Goal: Task Accomplishment & Management: Manage account settings

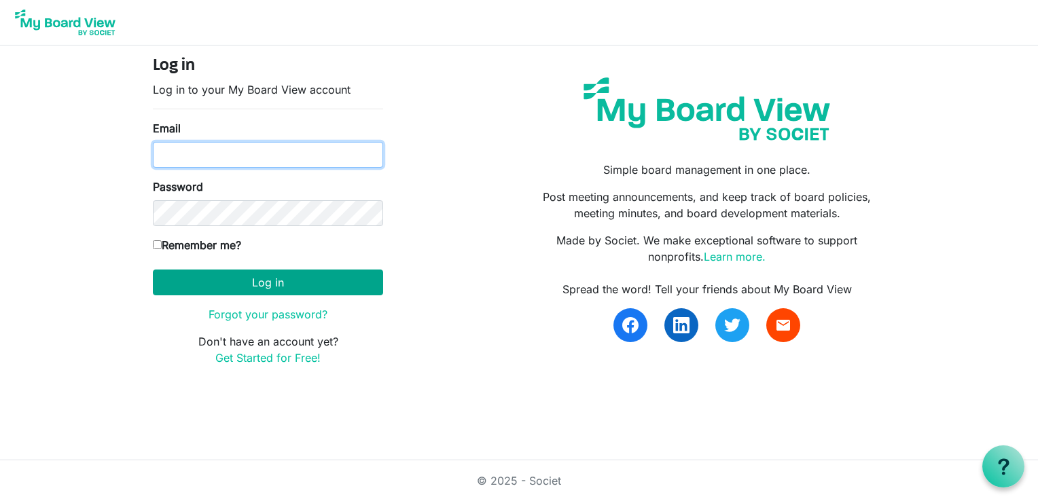
type input "ncoldas@gmail.com"
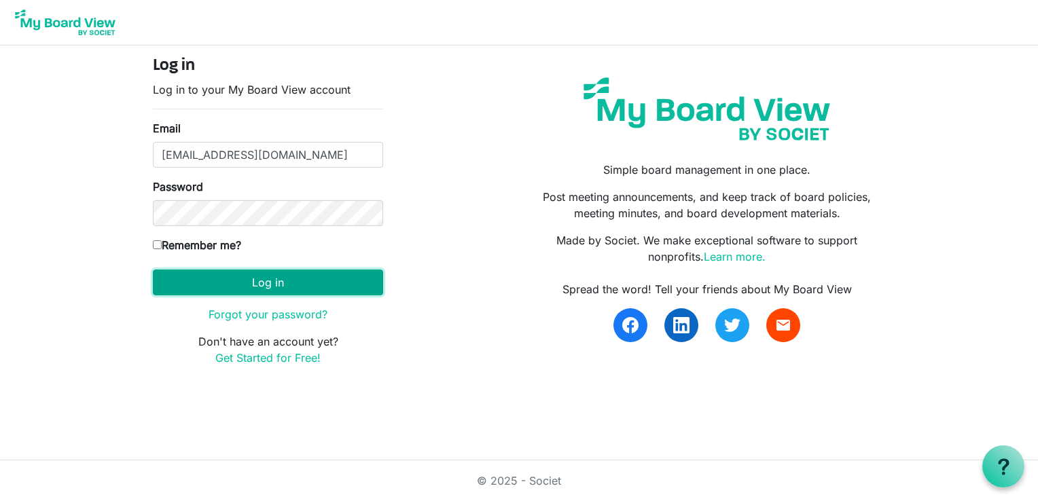
click at [278, 275] on button "Log in" at bounding box center [268, 283] width 230 height 26
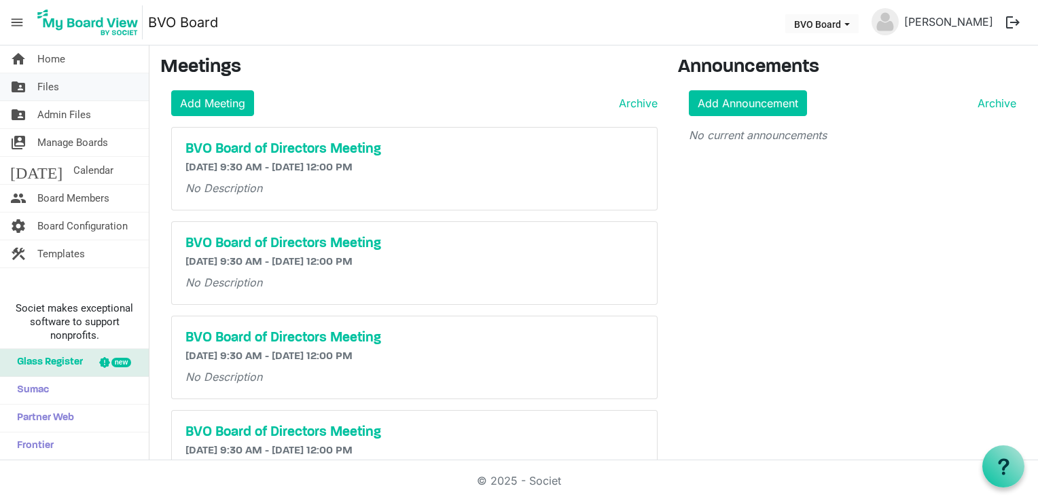
click at [60, 81] on link "folder_shared Files" at bounding box center [74, 86] width 149 height 27
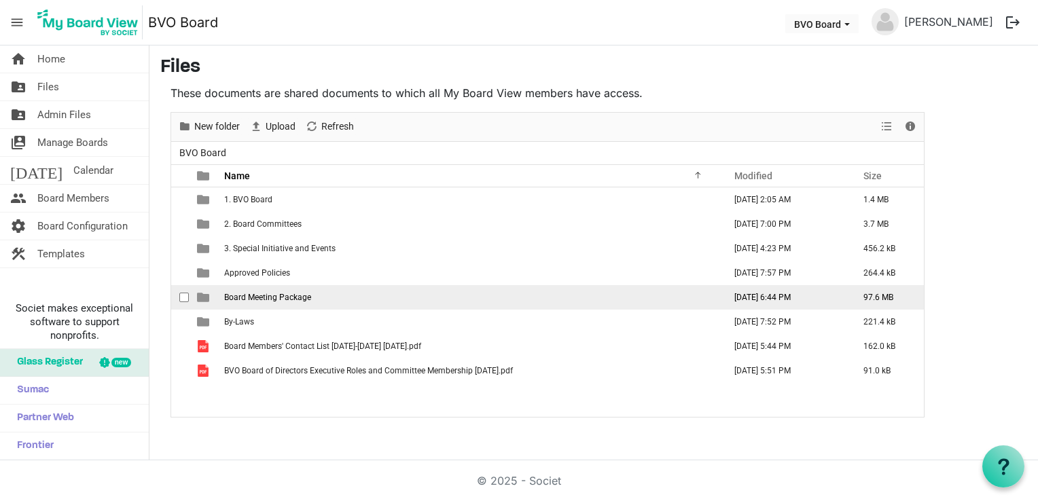
click at [285, 293] on span "Board Meeting Package" at bounding box center [267, 298] width 87 height 10
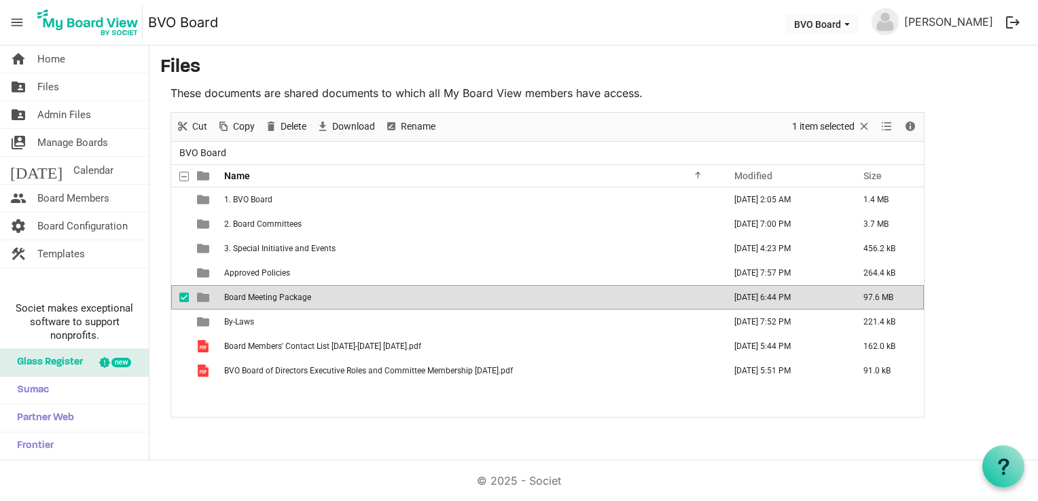
click at [285, 293] on span "Board Meeting Package" at bounding box center [267, 298] width 87 height 10
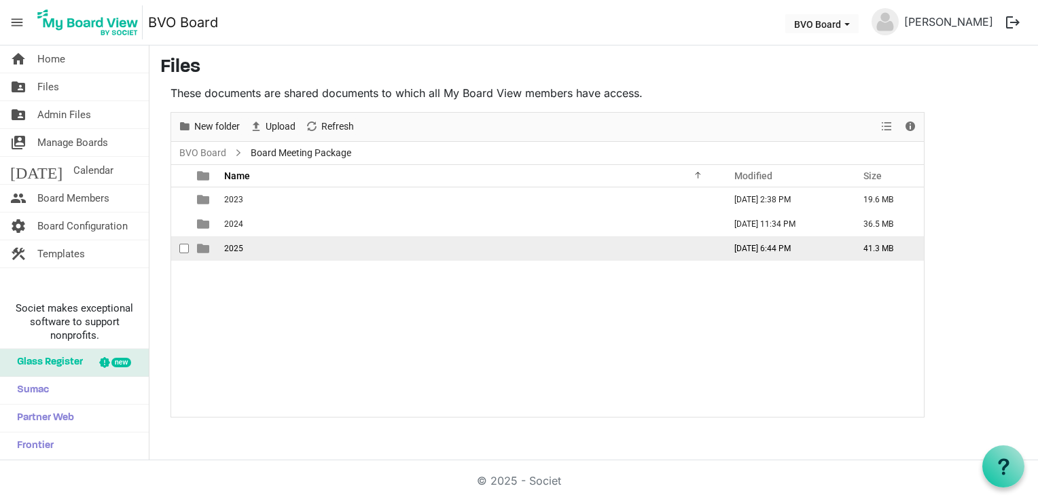
click at [240, 252] on td "2025" at bounding box center [470, 248] width 500 height 24
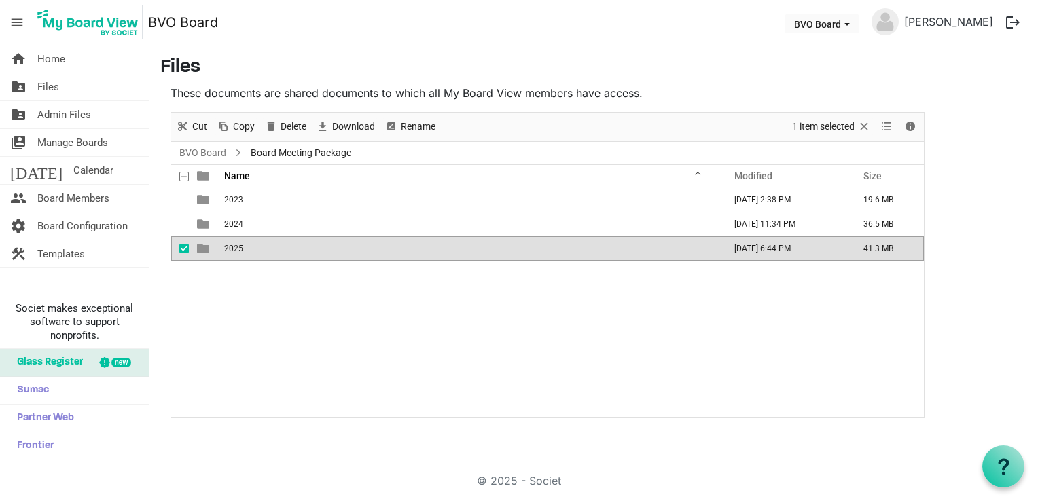
click at [240, 252] on td "2025" at bounding box center [470, 248] width 500 height 24
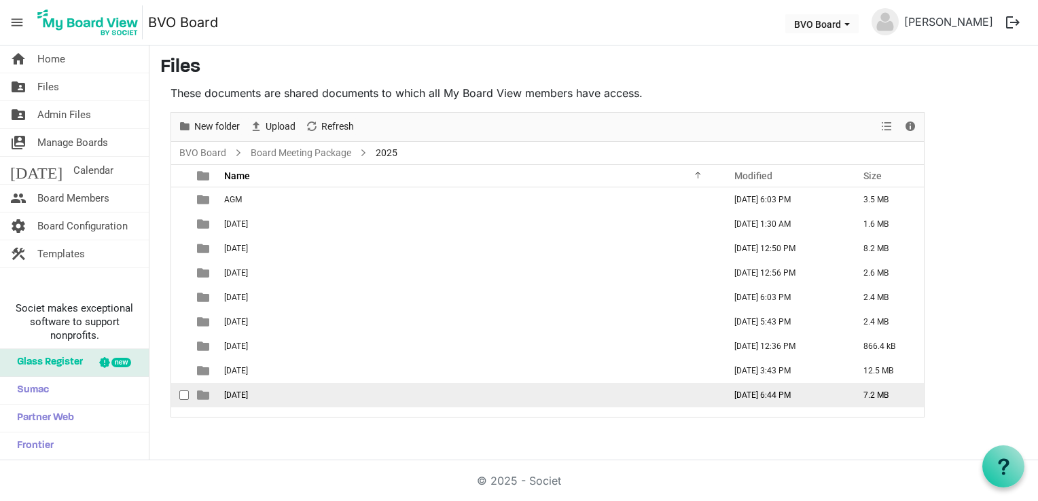
click at [248, 397] on span "September 25, 2025" at bounding box center [236, 395] width 24 height 10
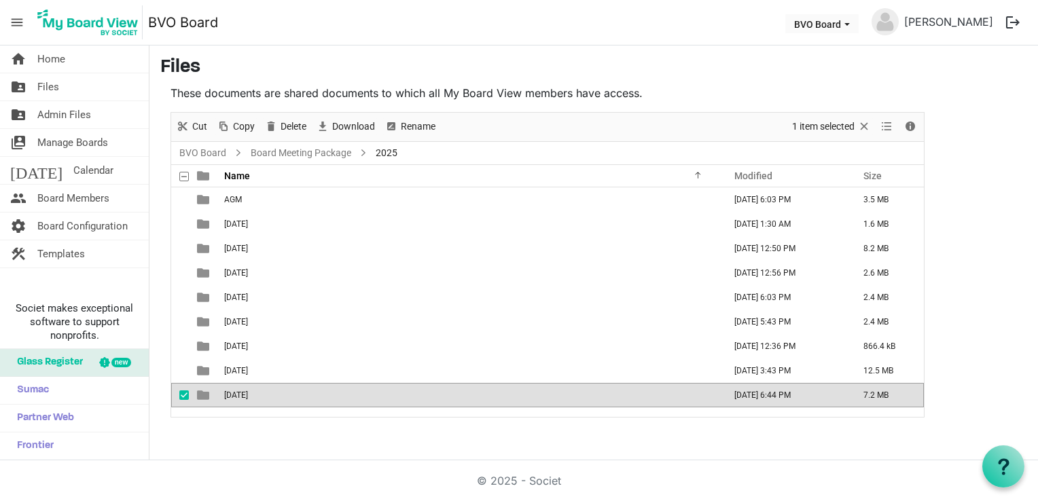
click at [248, 397] on span "September 25, 2025" at bounding box center [236, 395] width 24 height 10
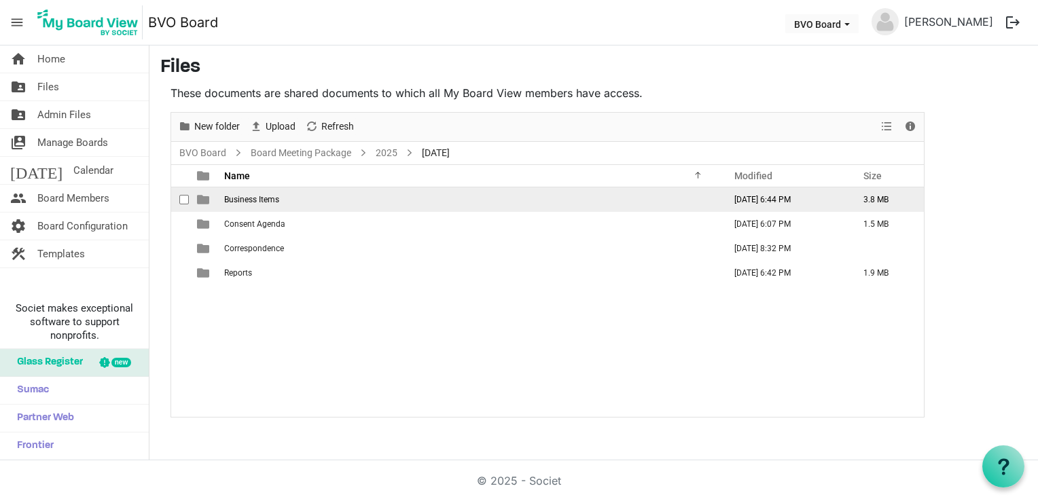
click at [247, 202] on span "Business Items" at bounding box center [251, 200] width 55 height 10
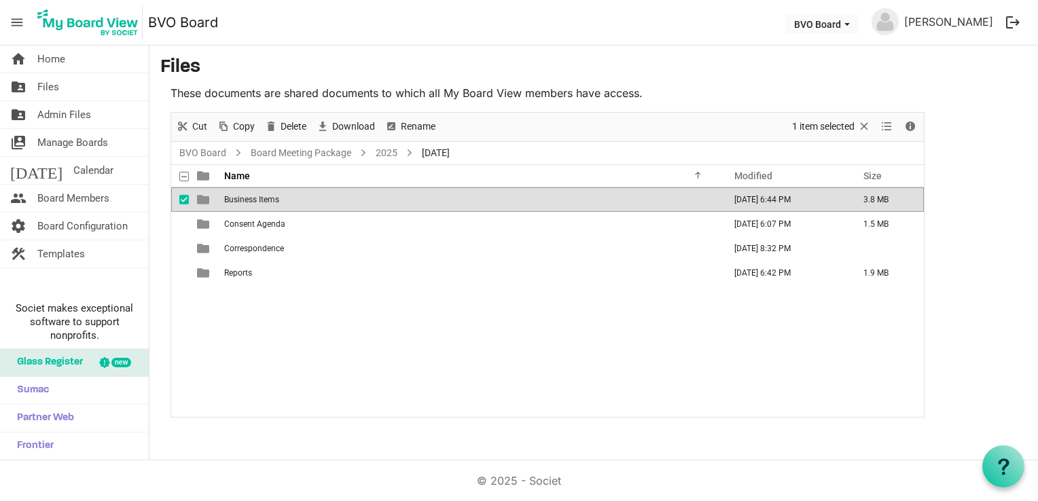
click at [247, 202] on span "Business Items" at bounding box center [251, 200] width 55 height 10
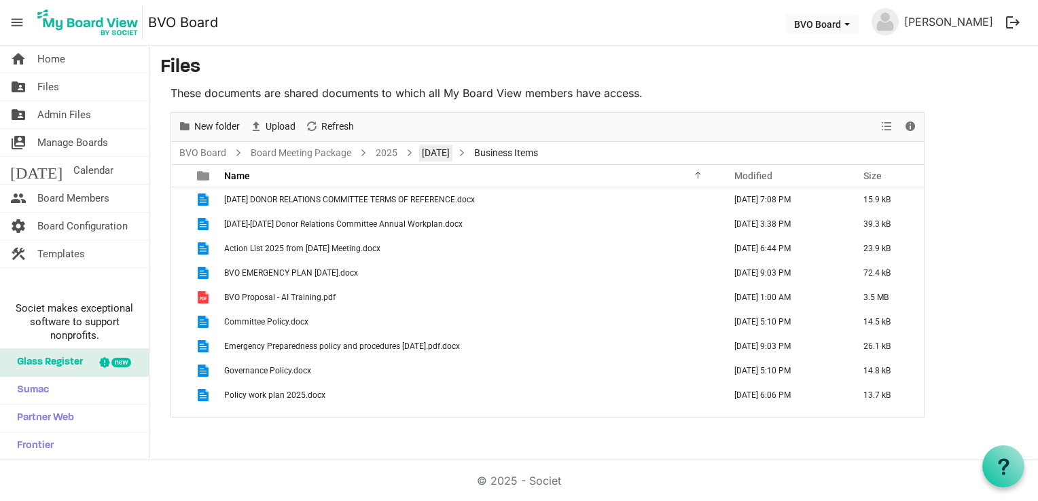
click at [452, 158] on link "September 25, 2025" at bounding box center [435, 153] width 33 height 17
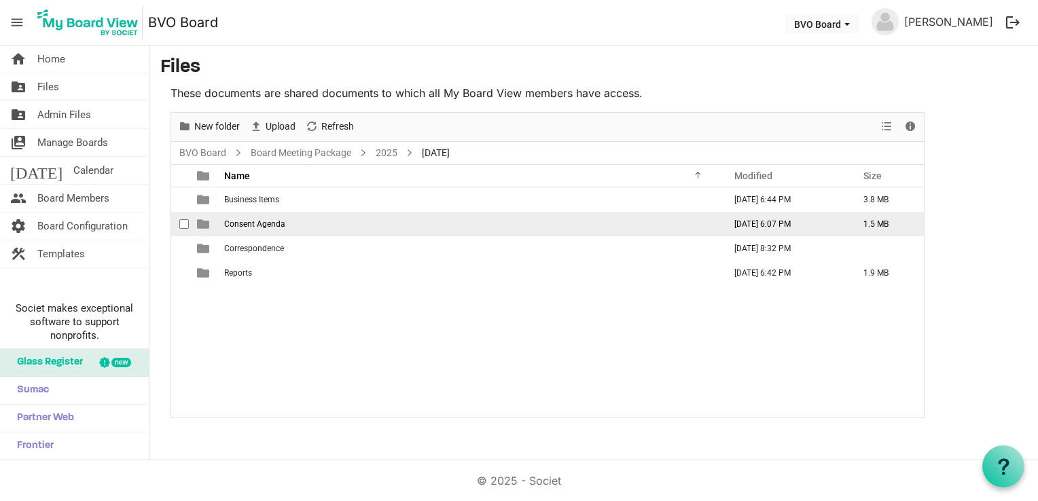
click at [267, 224] on span "Consent Agenda" at bounding box center [254, 224] width 61 height 10
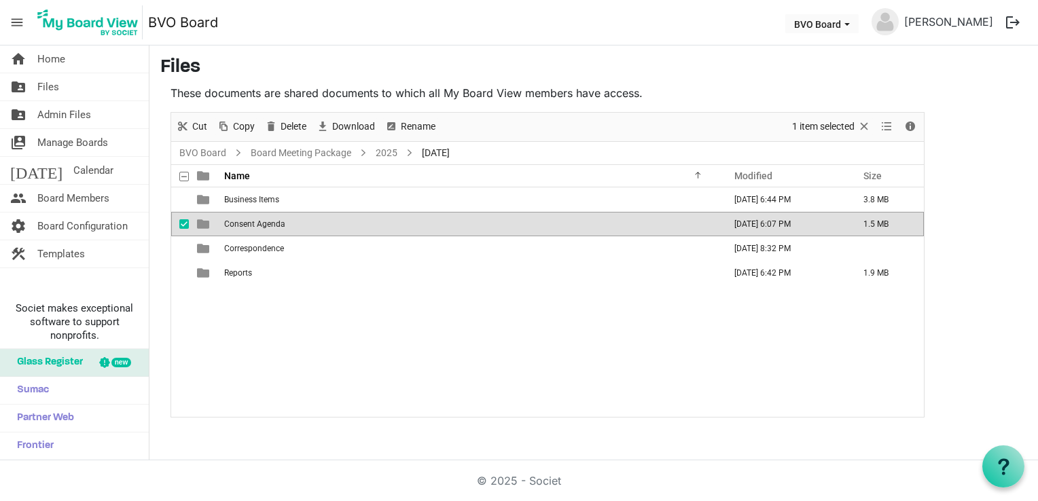
click at [267, 224] on span "Consent Agenda" at bounding box center [254, 224] width 61 height 10
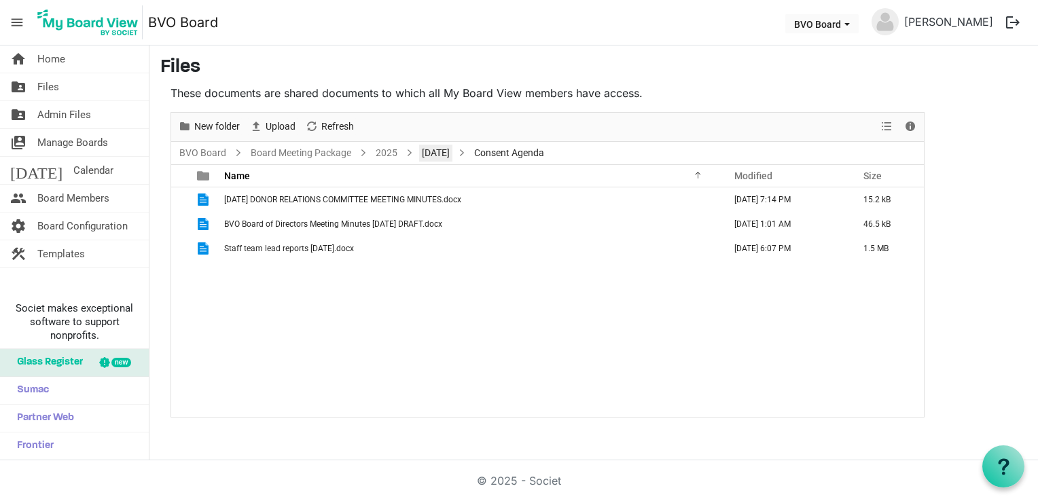
click at [452, 153] on link "September 25, 2025" at bounding box center [435, 153] width 33 height 17
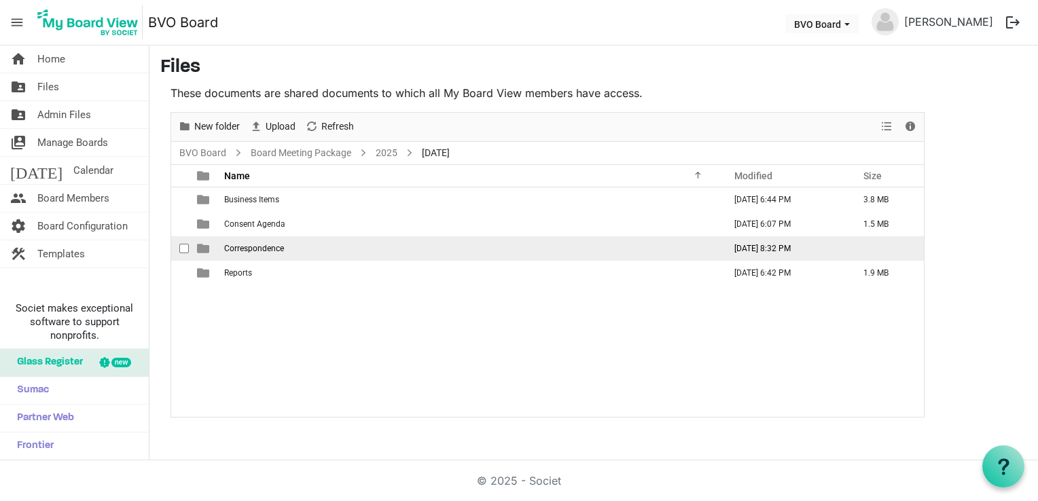
click at [262, 250] on span "Correspondence" at bounding box center [254, 249] width 60 height 10
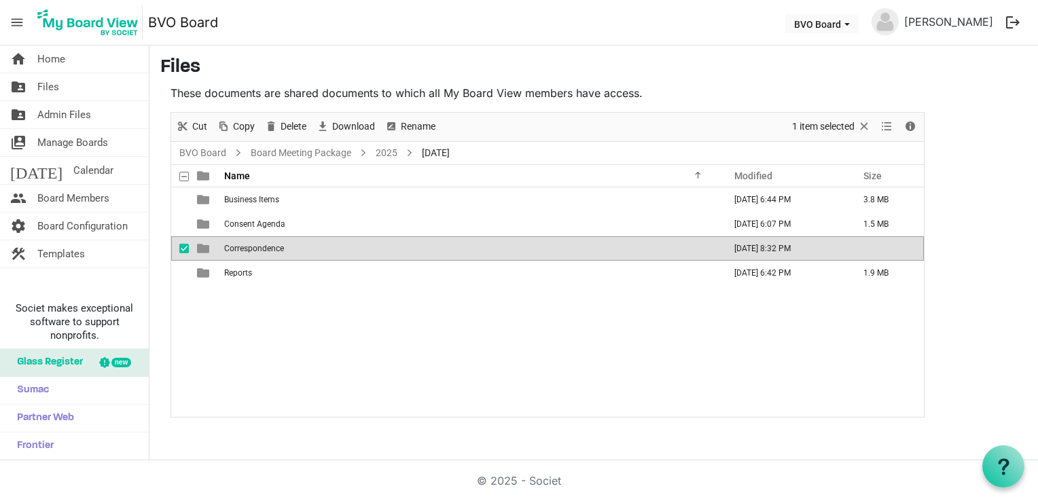
click at [262, 250] on span "Correspondence" at bounding box center [254, 249] width 60 height 10
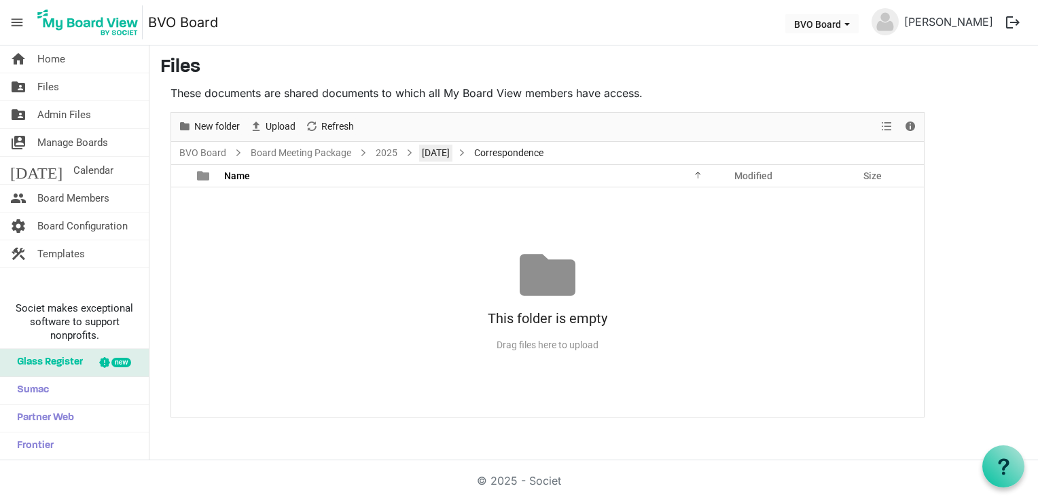
click at [452, 151] on link "September 25, 2025" at bounding box center [435, 153] width 33 height 17
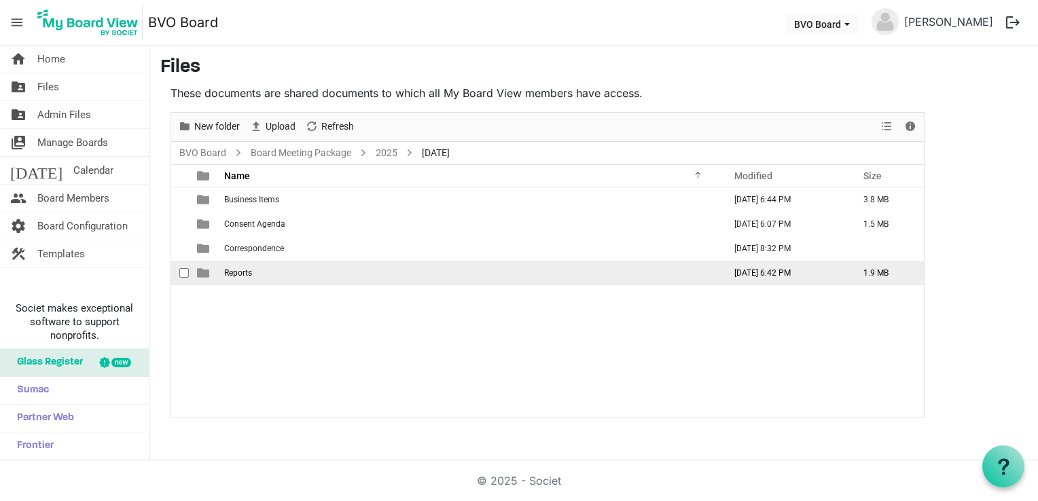
click at [281, 268] on td "Reports" at bounding box center [470, 273] width 500 height 24
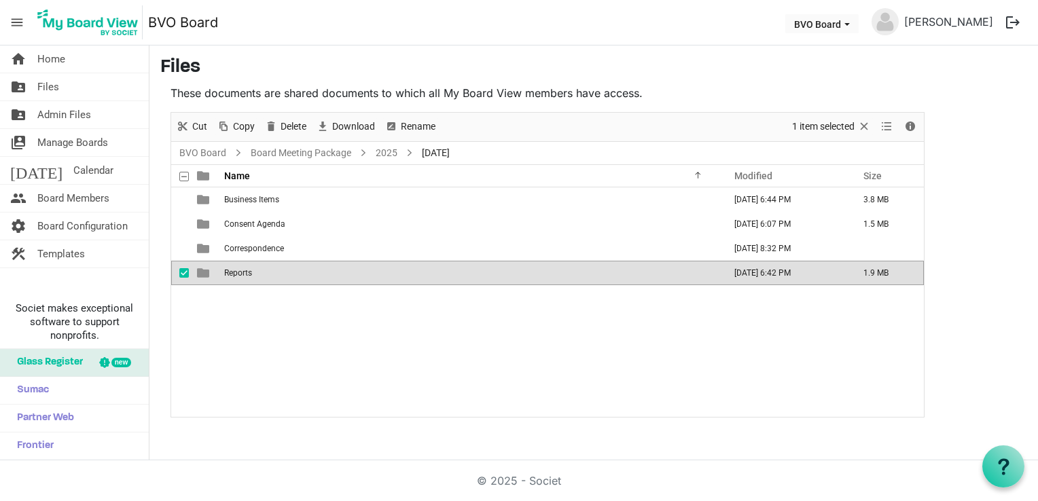
click at [281, 268] on td "Reports" at bounding box center [470, 273] width 500 height 24
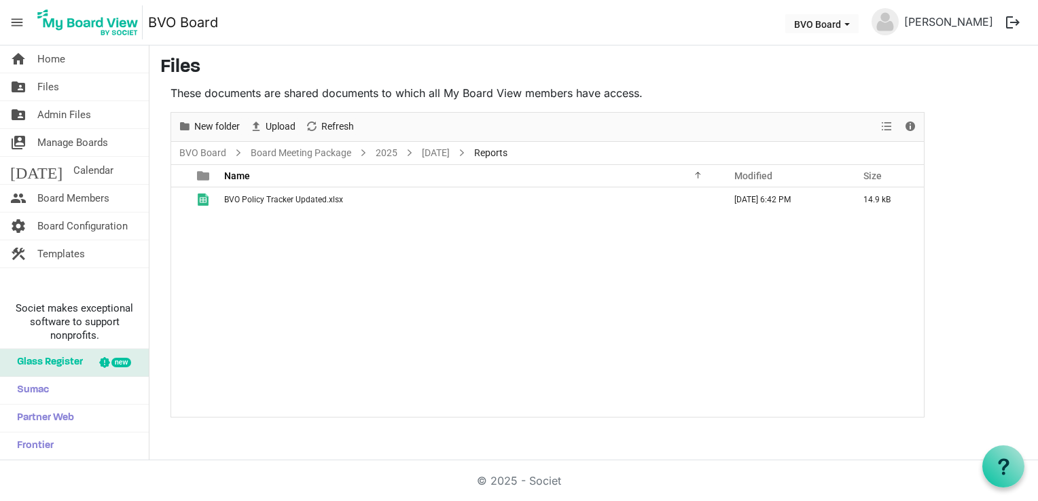
click at [272, 224] on div "BVO Policy Tracker Updated.xlsx September 20, 2025 6:42 PM 14.9 kB" at bounding box center [547, 302] width 752 height 230
click at [445, 156] on link "September 25, 2025" at bounding box center [435, 153] width 33 height 17
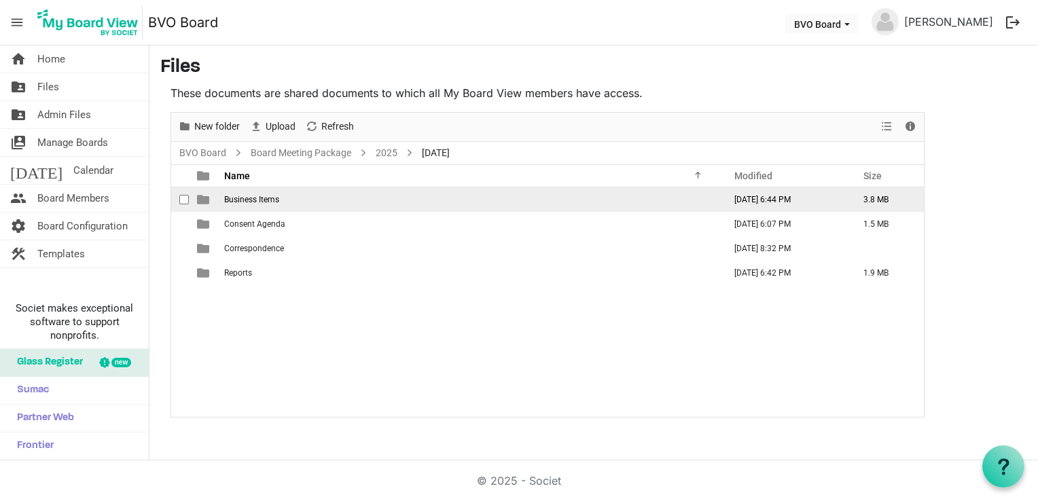
click at [269, 191] on td "Business Items" at bounding box center [470, 199] width 500 height 24
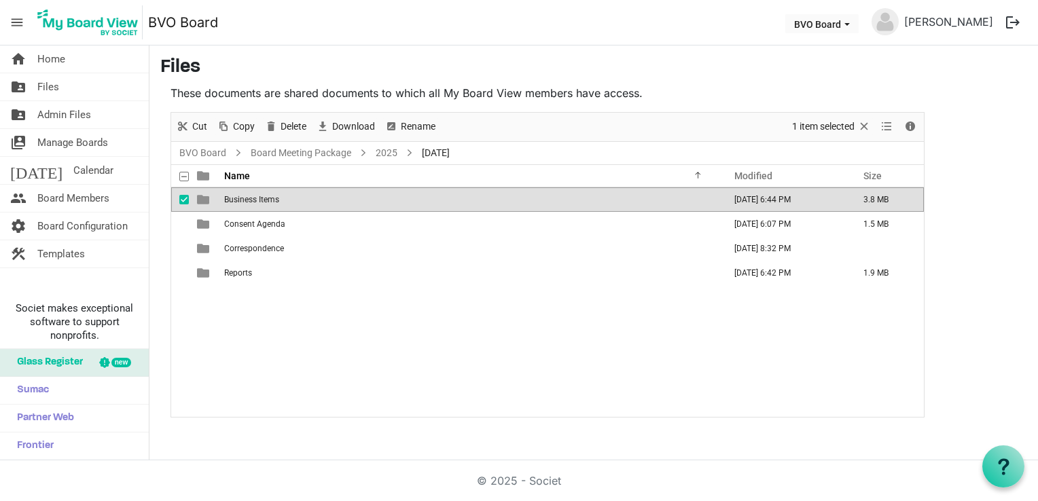
click at [269, 191] on td "Business Items" at bounding box center [470, 199] width 500 height 24
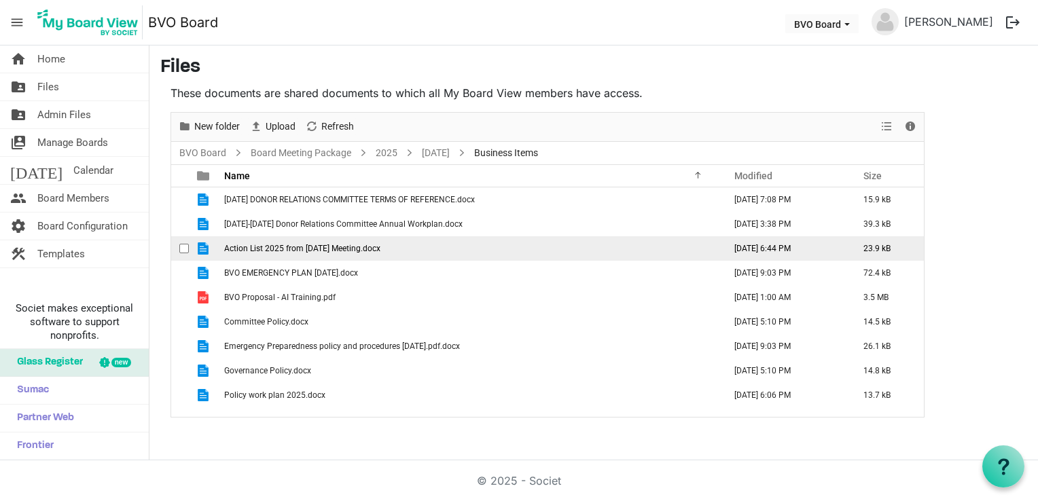
click at [475, 250] on td "Action List 2025 from August 28, 2025 Meeting.docx" at bounding box center [470, 248] width 500 height 24
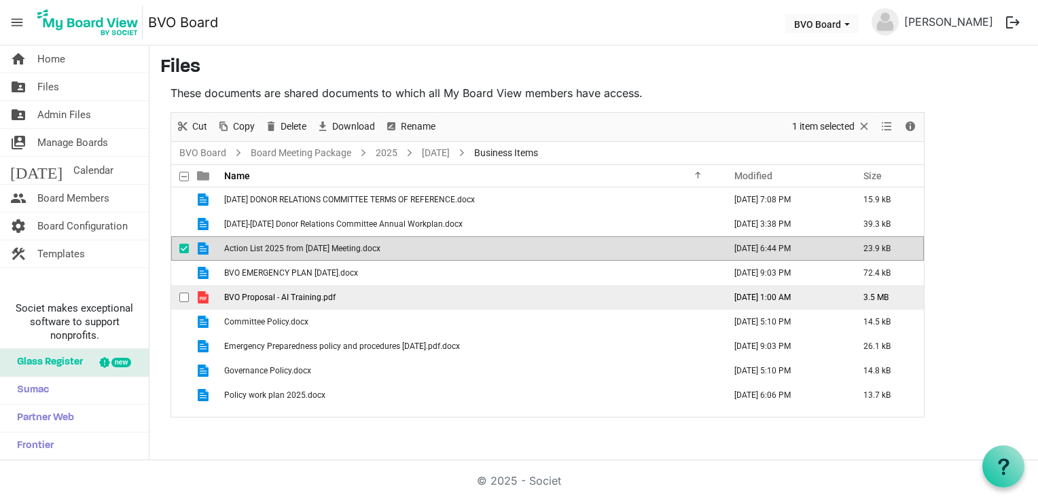
click at [298, 297] on span "BVO Proposal - AI Training.pdf" at bounding box center [279, 298] width 111 height 10
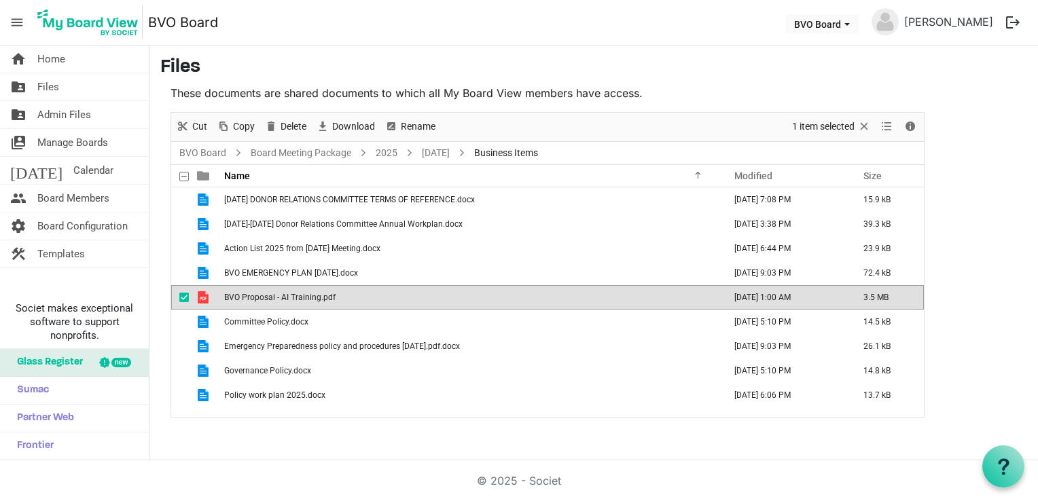
click at [298, 297] on span "BVO Proposal - AI Training.pdf" at bounding box center [279, 298] width 111 height 10
click at [442, 151] on link "September 25, 2025" at bounding box center [435, 153] width 33 height 17
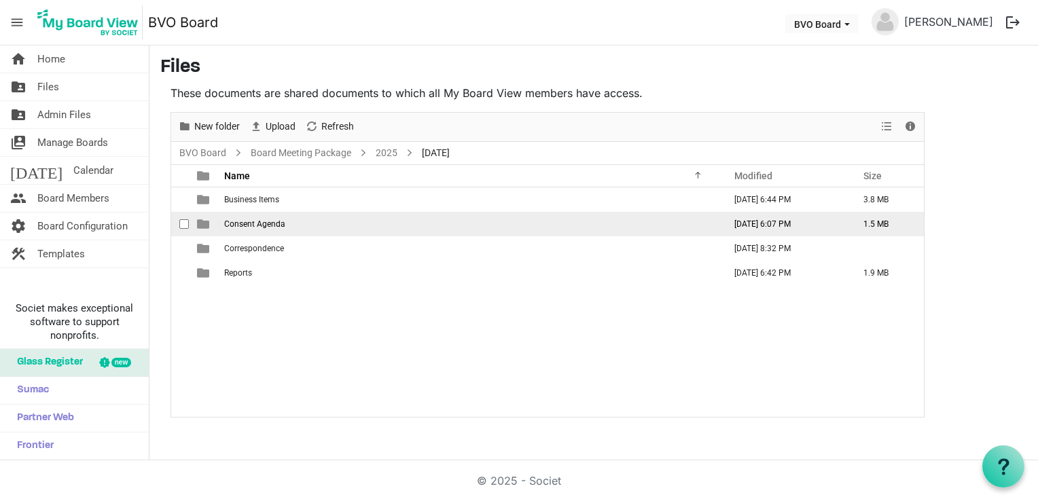
click at [257, 223] on span "Consent Agenda" at bounding box center [254, 224] width 61 height 10
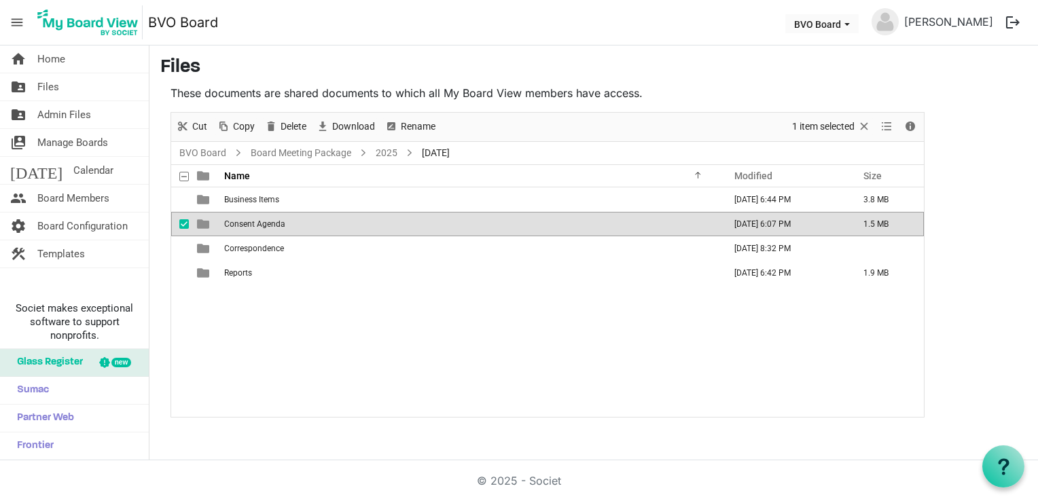
click at [257, 223] on span "Consent Agenda" at bounding box center [254, 224] width 61 height 10
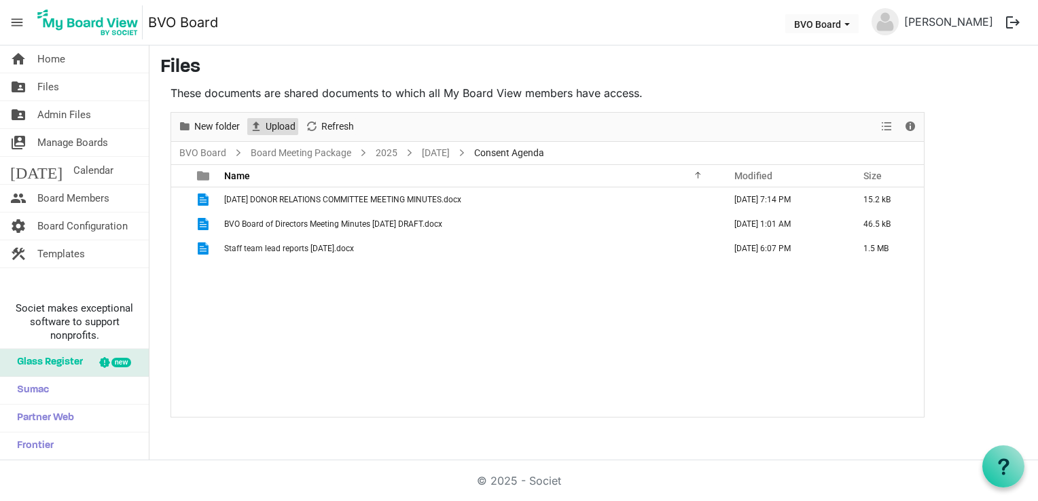
click at [273, 126] on span "Upload" at bounding box center [280, 126] width 33 height 17
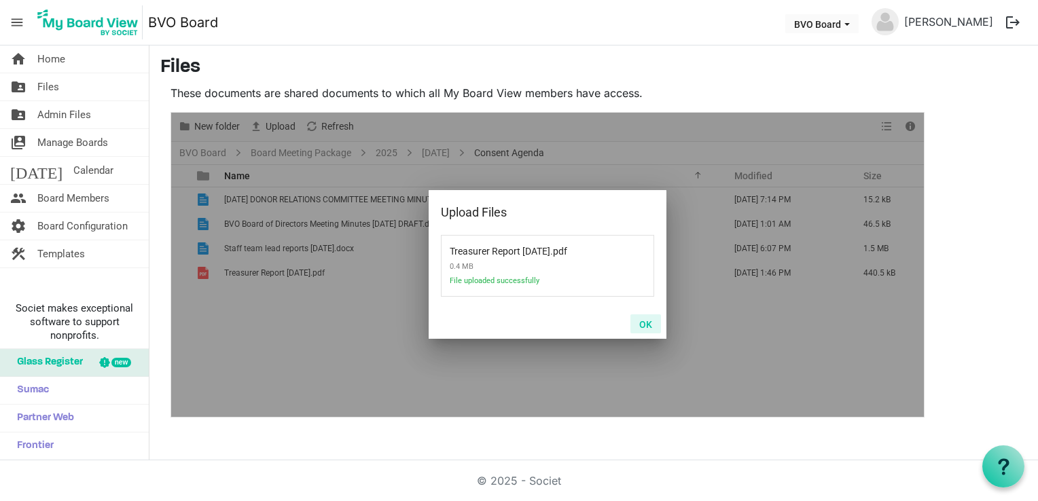
click at [644, 325] on button "OK" at bounding box center [645, 323] width 31 height 19
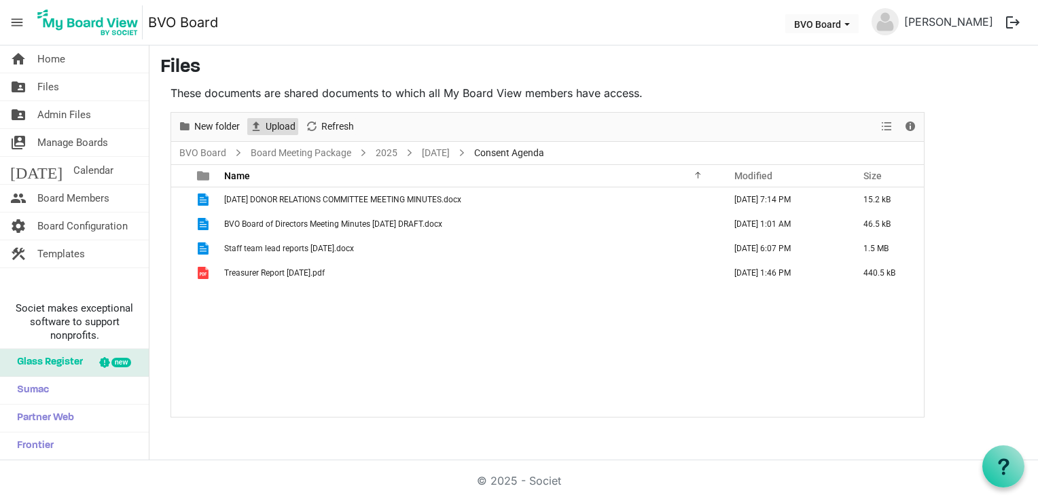
click at [276, 126] on span "Upload" at bounding box center [280, 126] width 33 height 17
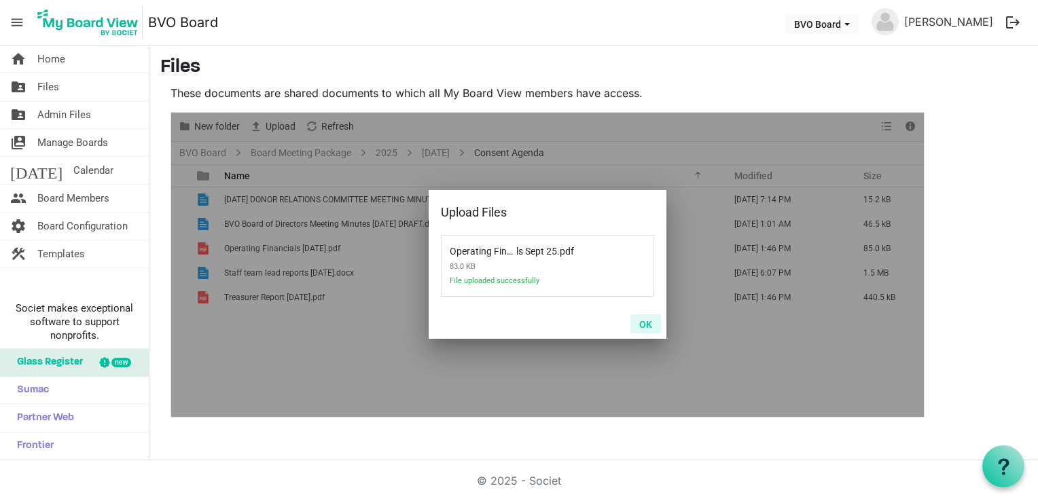
click at [644, 322] on button "OK" at bounding box center [645, 323] width 31 height 19
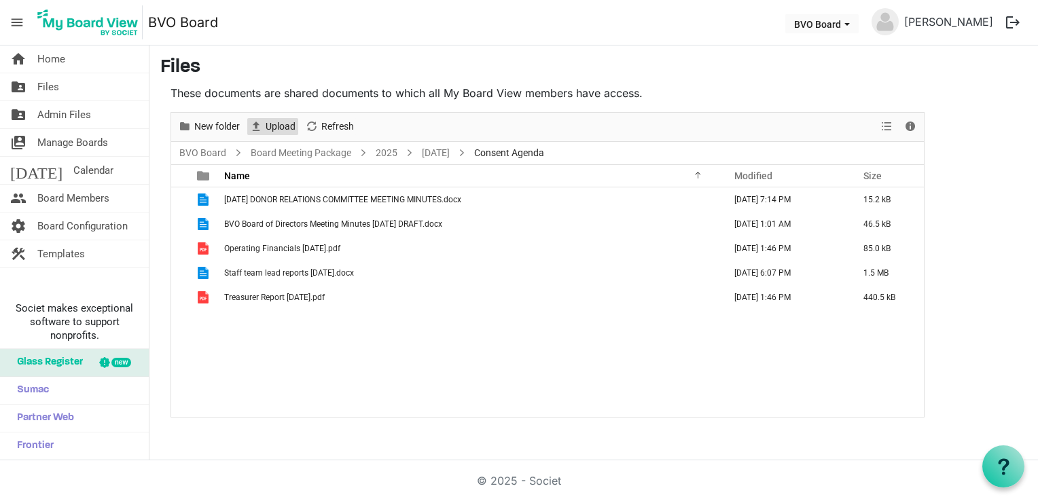
click at [280, 126] on span "Upload" at bounding box center [280, 126] width 33 height 17
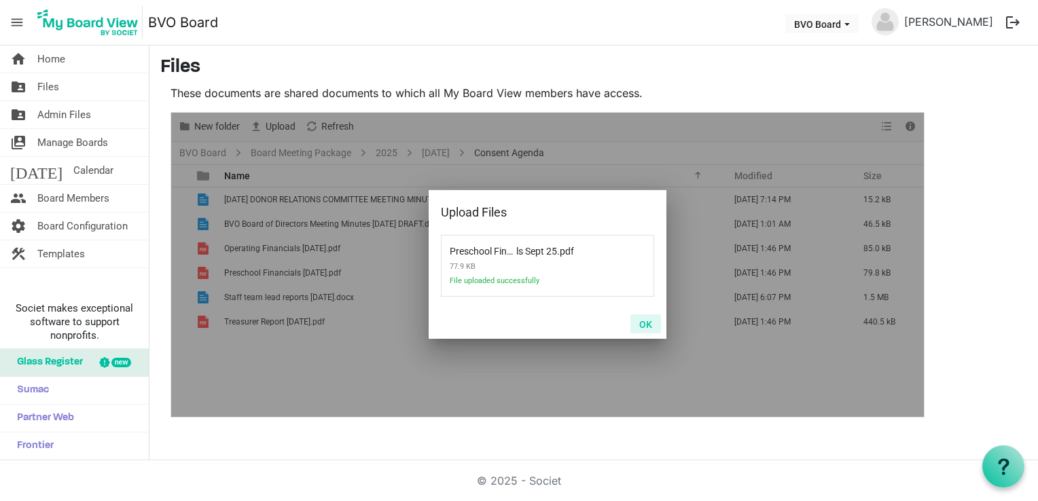
click at [646, 316] on button "OK" at bounding box center [645, 323] width 31 height 19
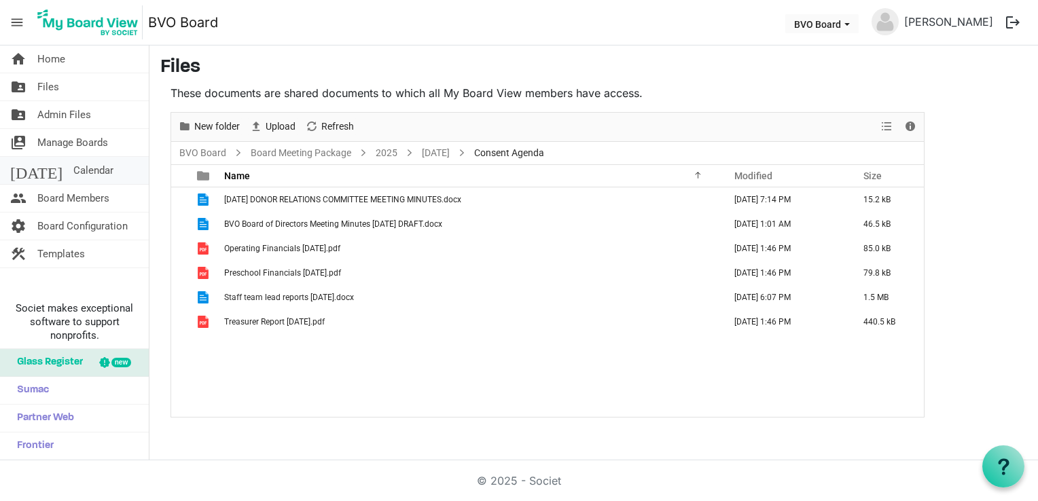
click at [73, 170] on span "Calendar" at bounding box center [93, 170] width 40 height 27
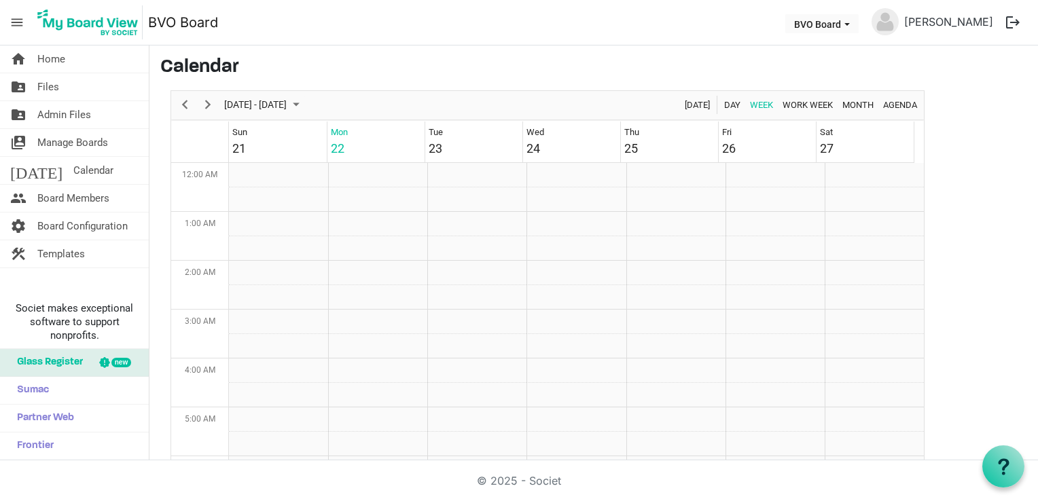
scroll to position [440, 0]
click at [12, 18] on span "menu" at bounding box center [17, 23] width 26 height 26
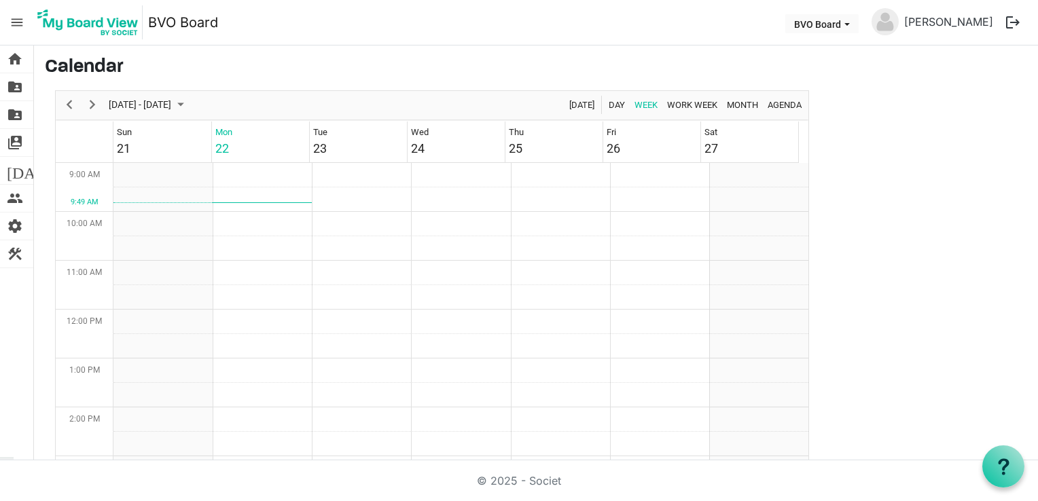
click at [12, 18] on span "menu" at bounding box center [17, 23] width 26 height 26
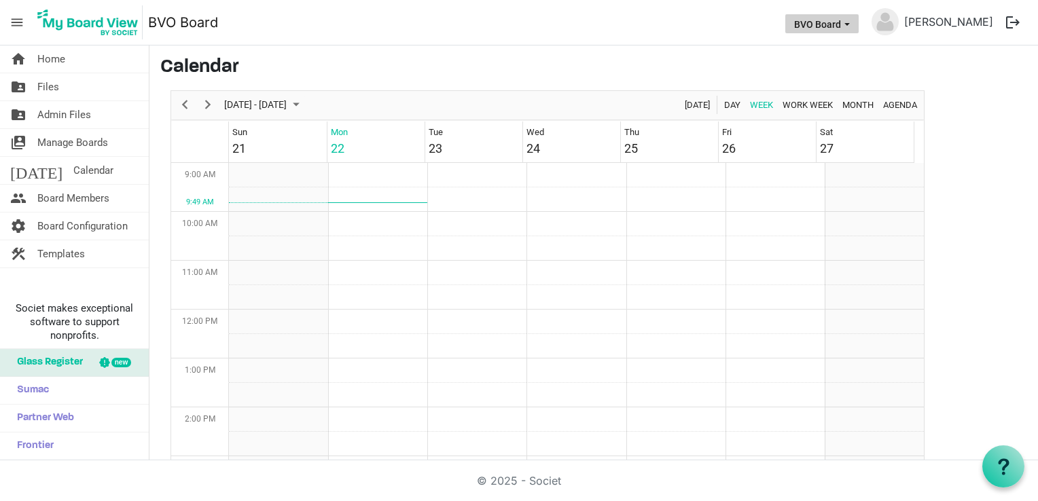
click at [853, 26] on span "BVO Board dropdownbutton" at bounding box center [847, 24] width 12 height 5
click at [84, 226] on span "Board Configuration" at bounding box center [82, 226] width 90 height 27
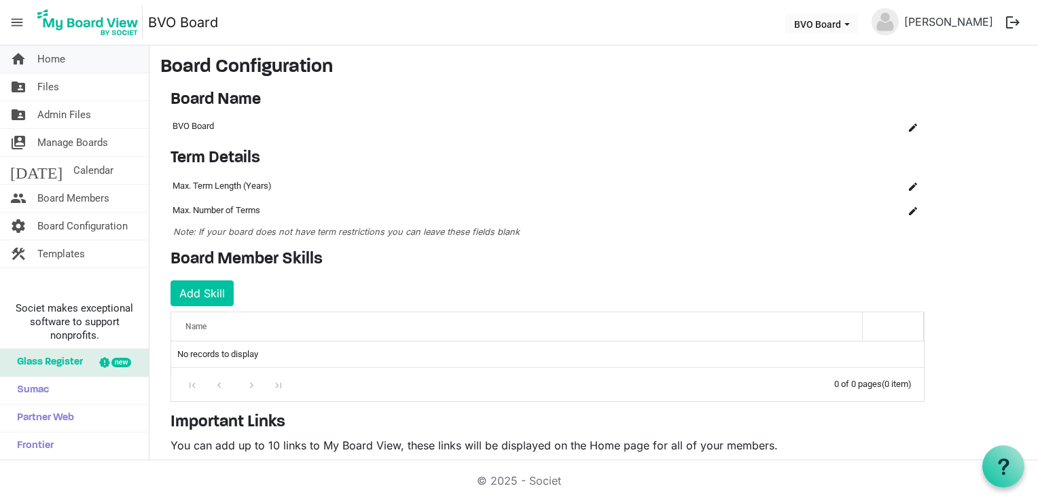
click at [79, 60] on link "home Home" at bounding box center [74, 58] width 149 height 27
